Goal: Register for event/course

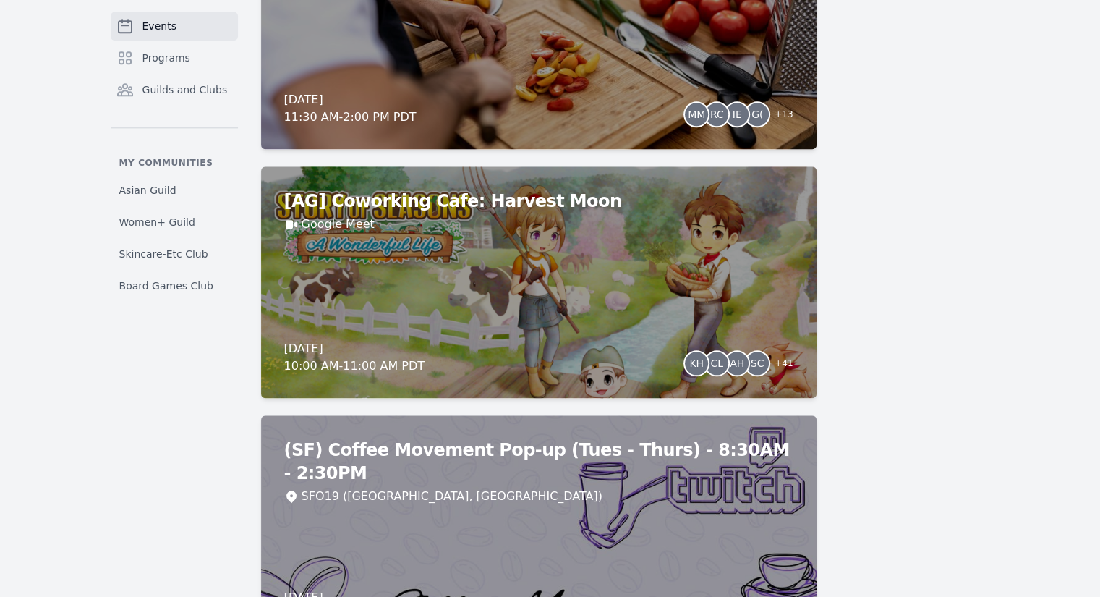
scroll to position [1519, 0]
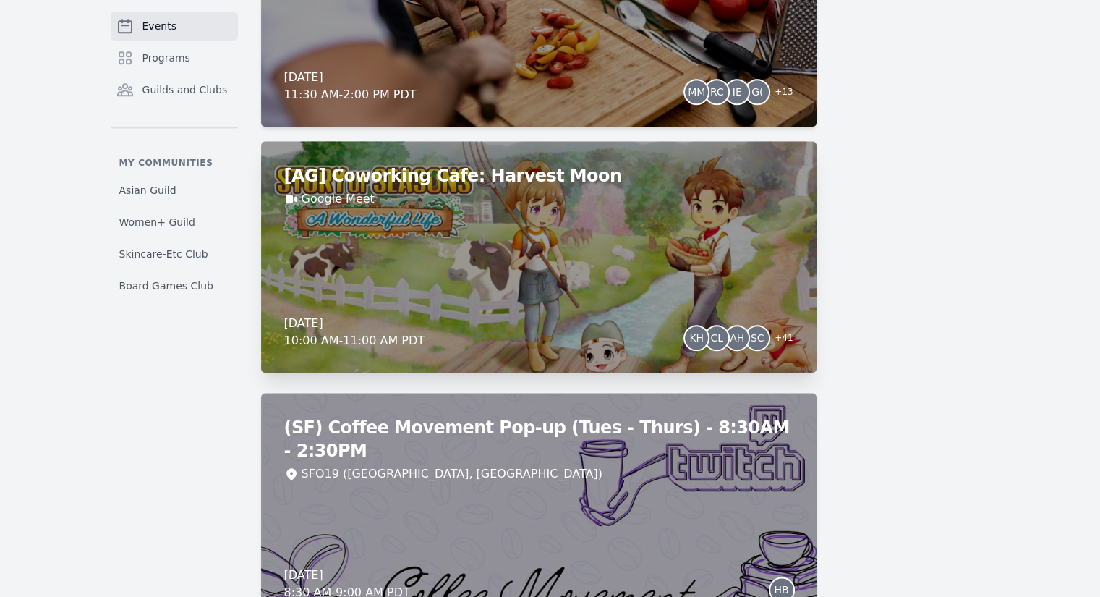
click at [721, 223] on div "[AG] Coworking Cafe: Harvest Moon Google Meet Monday, September 22, 2025 10:00 …" at bounding box center [539, 256] width 556 height 231
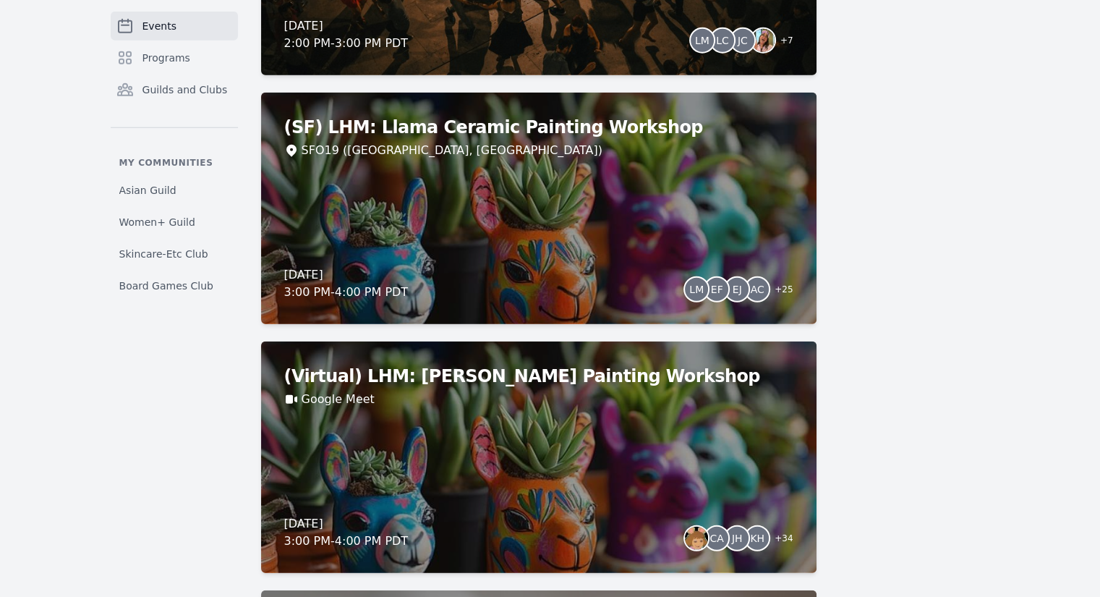
scroll to position [3906, 0]
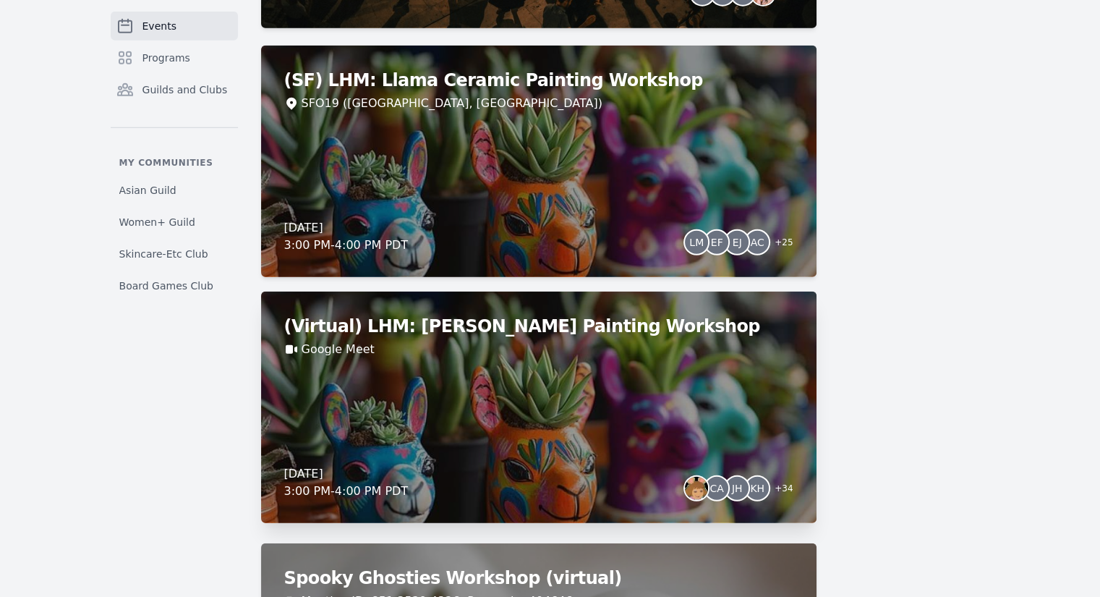
click at [603, 370] on div "(Virtual) LHM: Llama Ceramic Painting Workshop Google Meet Thursday, October 2,…" at bounding box center [539, 407] width 556 height 231
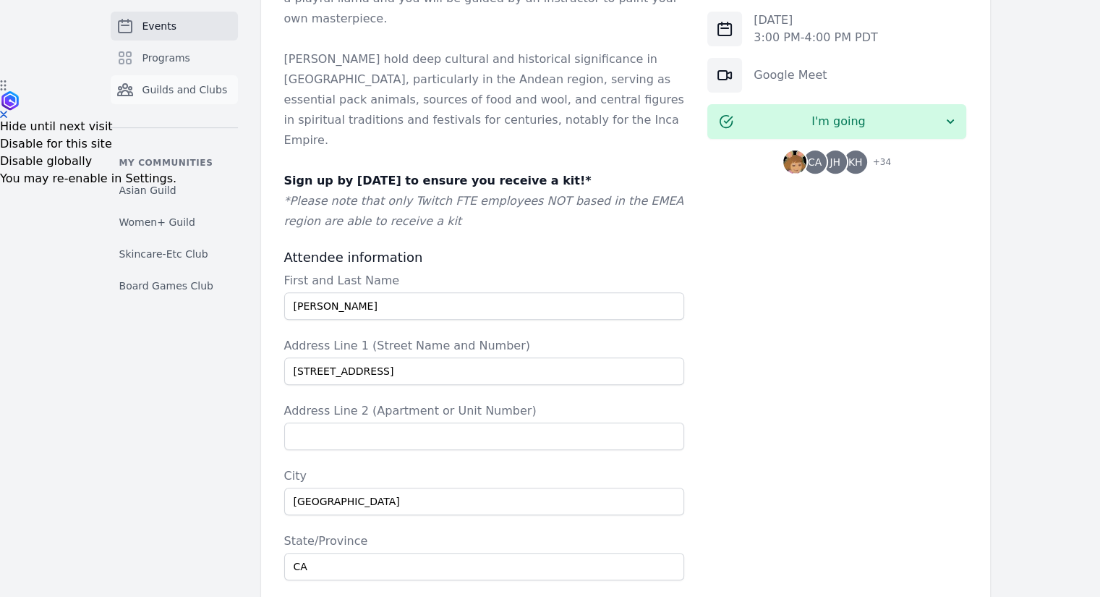
scroll to position [362, 0]
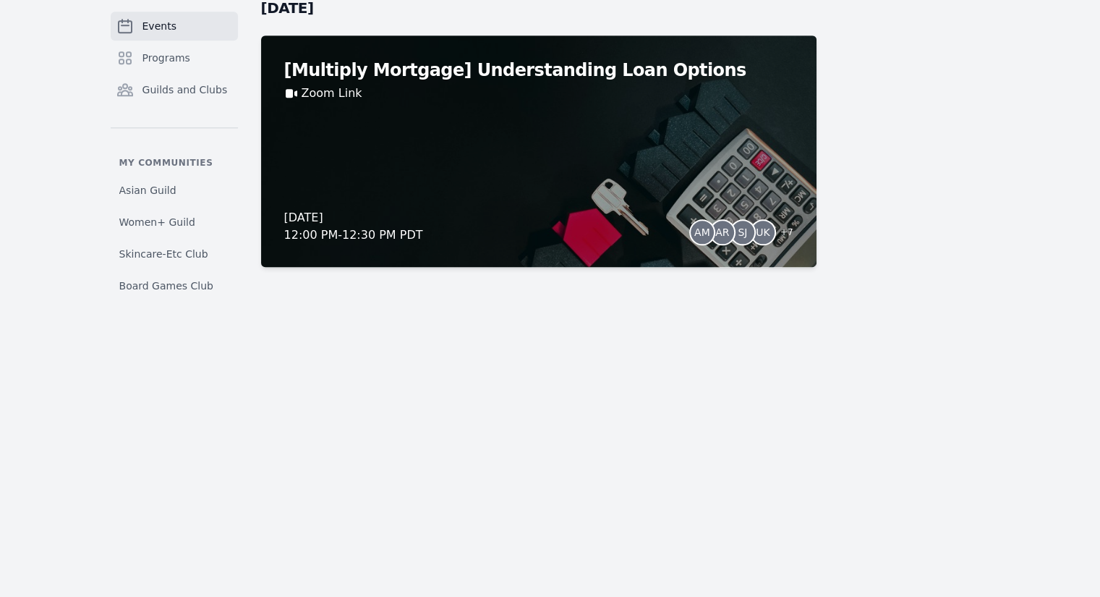
scroll to position [12658, 0]
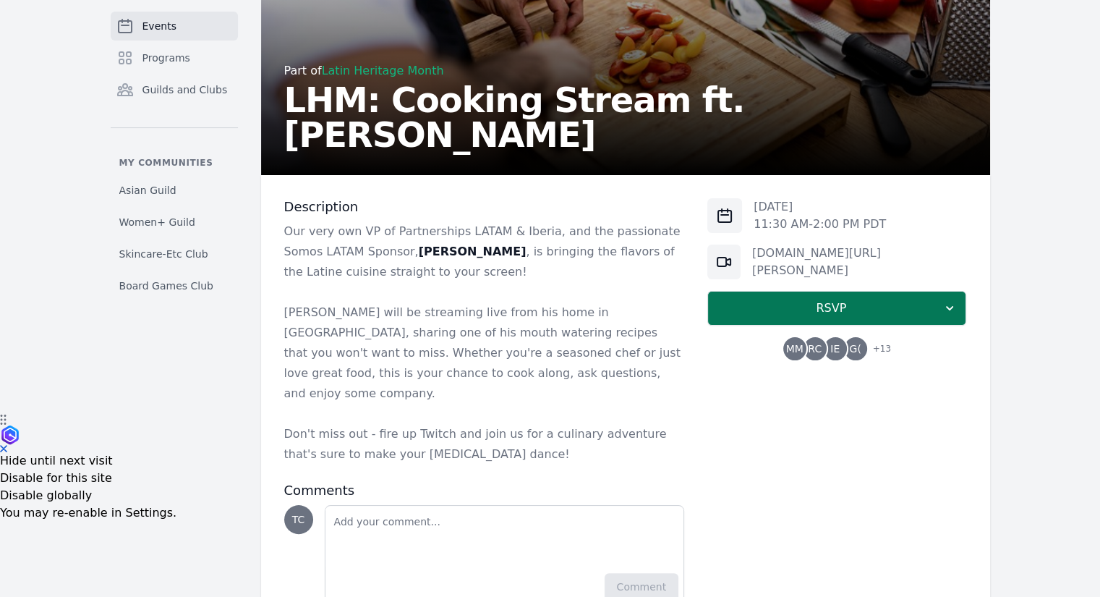
scroll to position [223, 0]
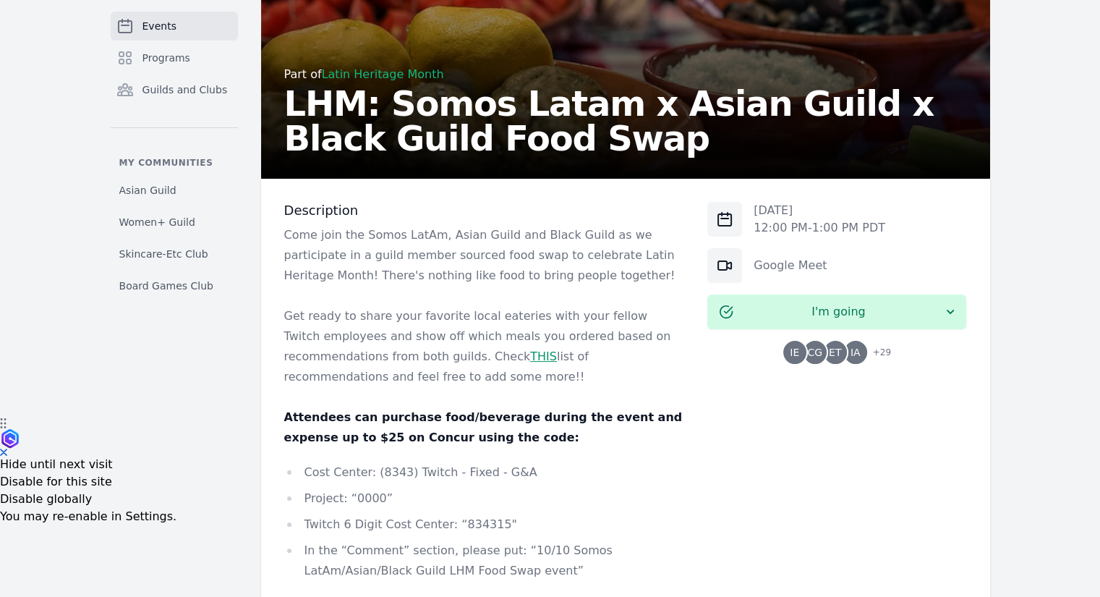
scroll to position [289, 0]
